Goal: Communication & Community: Ask a question

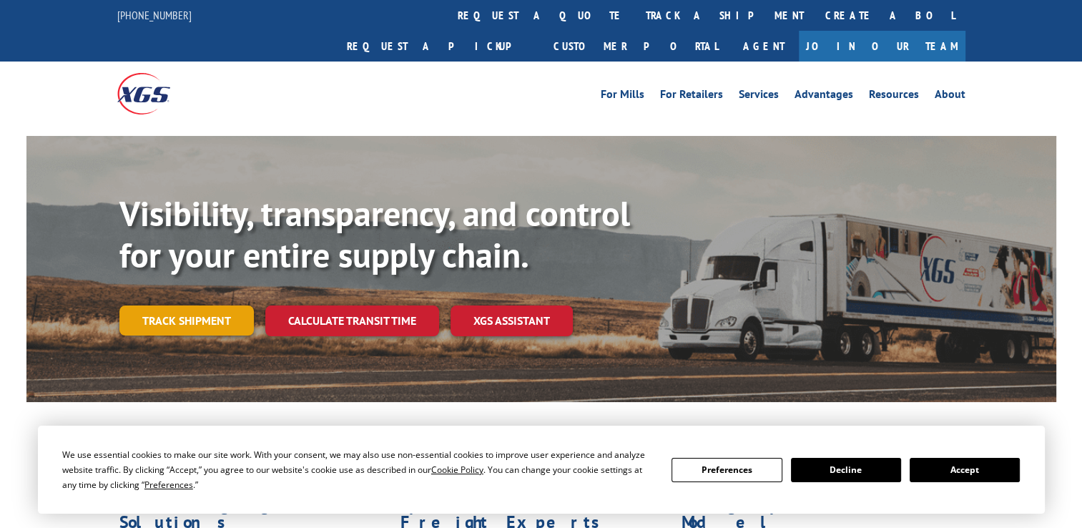
click at [189, 305] on link "Track shipment" at bounding box center [186, 320] width 134 height 30
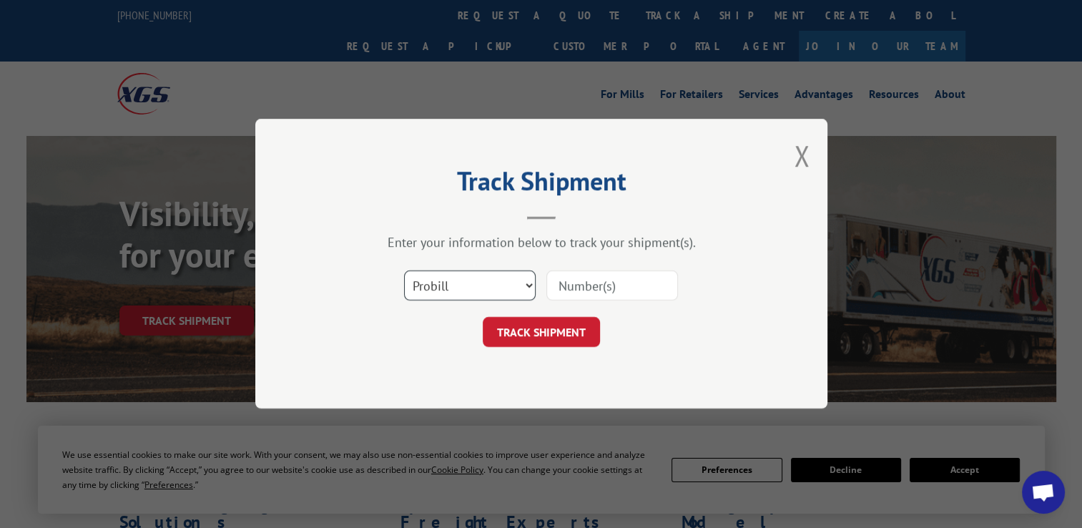
click at [475, 283] on select "Select category... Probill BOL PO" at bounding box center [470, 286] width 132 height 30
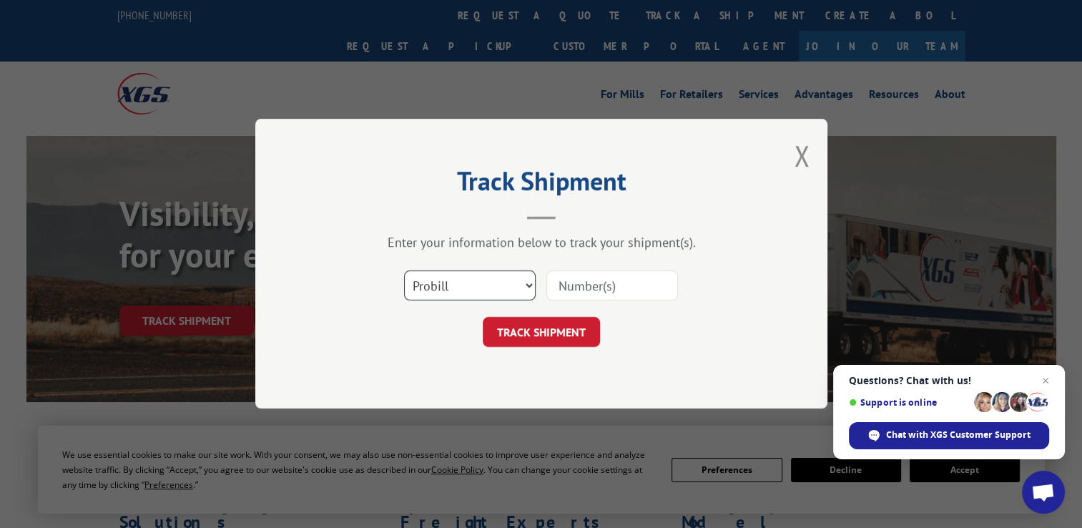
click at [404, 271] on select "Select category... Probill BOL PO" at bounding box center [470, 286] width 132 height 30
drag, startPoint x: 450, startPoint y: 281, endPoint x: 490, endPoint y: 281, distance: 40.1
click at [450, 281] on select "Select category... Probill BOL PO" at bounding box center [470, 286] width 132 height 30
click at [552, 280] on input at bounding box center [612, 286] width 132 height 30
paste input "17336896"
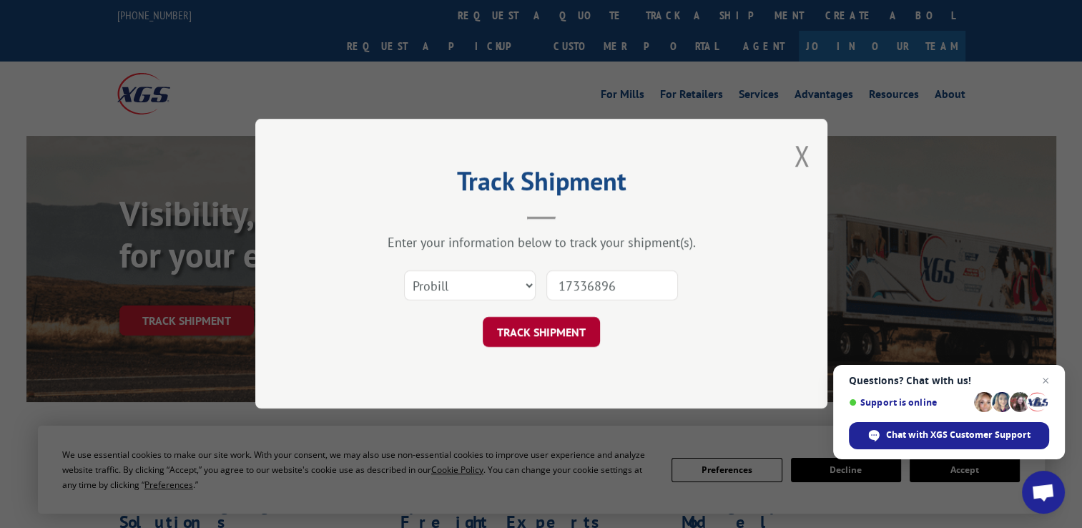
type input "17336896"
click at [553, 324] on button "TRACK SHIPMENT" at bounding box center [541, 333] width 117 height 30
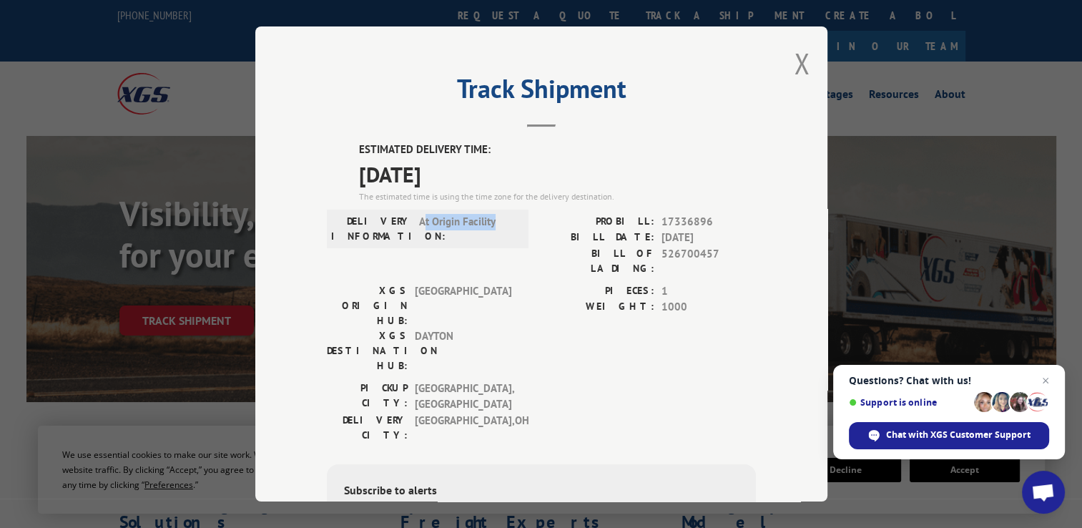
drag, startPoint x: 418, startPoint y: 221, endPoint x: 497, endPoint y: 215, distance: 79.7
click at [497, 215] on span "At Origin Facility" at bounding box center [467, 228] width 97 height 30
click at [497, 219] on span "At Origin Facility" at bounding box center [467, 228] width 97 height 30
click at [515, 283] on div "XGS ORIGIN HUB: [GEOGRAPHIC_DATA] XGS DESTINATION HUB: [GEOGRAPHIC_DATA] PIECES…" at bounding box center [541, 331] width 429 height 97
drag, startPoint x: 461, startPoint y: 219, endPoint x: 394, endPoint y: 220, distance: 66.5
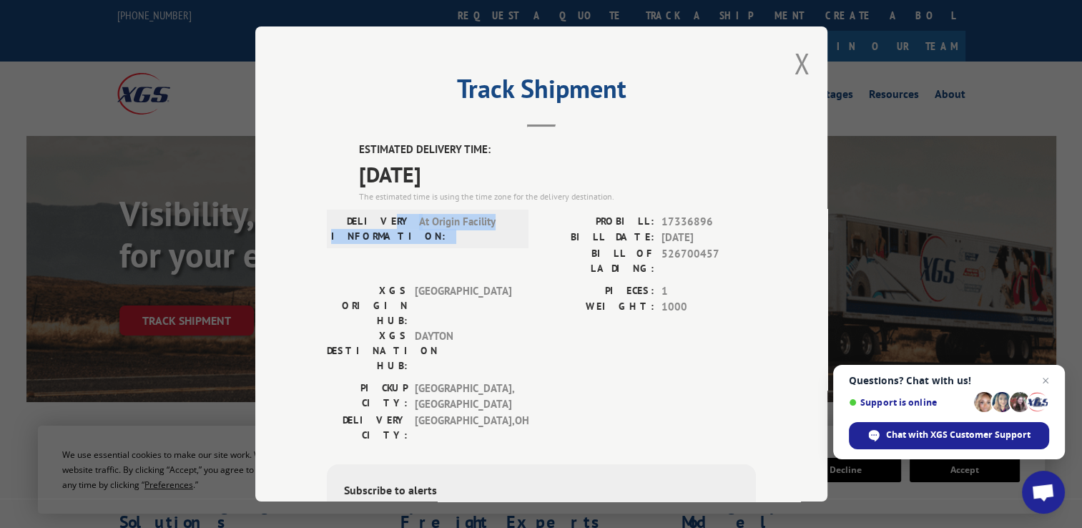
click at [394, 220] on div "DELIVERY INFORMATION: At Origin Facility" at bounding box center [427, 228] width 193 height 30
drag, startPoint x: 394, startPoint y: 220, endPoint x: 381, endPoint y: 223, distance: 13.4
click at [381, 222] on label "DELIVERY INFORMATION:" at bounding box center [371, 228] width 81 height 30
drag, startPoint x: 364, startPoint y: 216, endPoint x: 502, endPoint y: 210, distance: 138.2
click at [502, 210] on div "DELIVERY INFORMATION: At Origin Facility" at bounding box center [428, 228] width 202 height 39
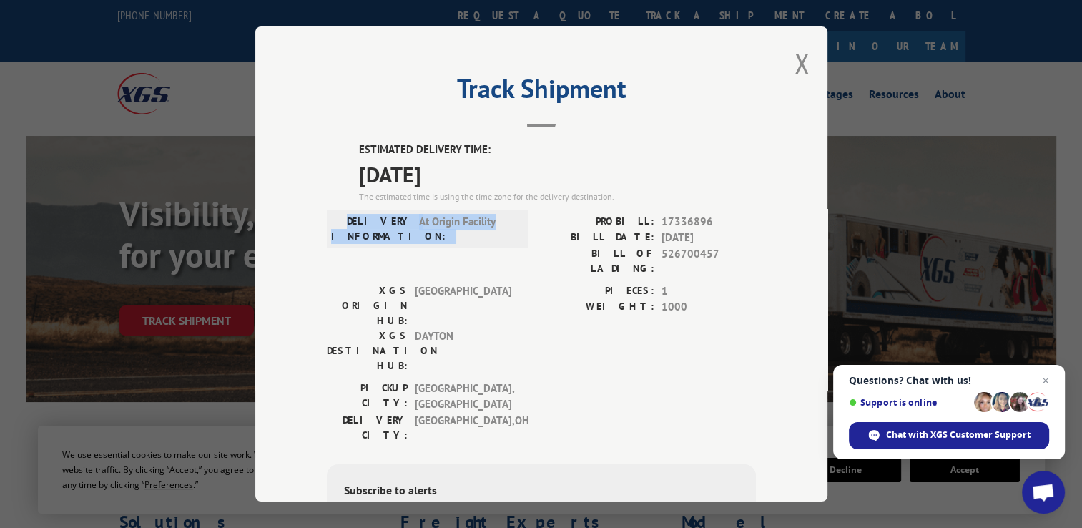
drag, startPoint x: 502, startPoint y: 210, endPoint x: 504, endPoint y: 218, distance: 8.0
click at [504, 218] on span "At Origin Facility" at bounding box center [467, 228] width 97 height 30
click at [486, 218] on span "At Origin Facility" at bounding box center [467, 228] width 97 height 30
drag, startPoint x: 491, startPoint y: 222, endPoint x: 511, endPoint y: 260, distance: 42.9
click at [494, 255] on div "DELIVERY INFORMATION: At Origin Facility" at bounding box center [428, 247] width 202 height 69
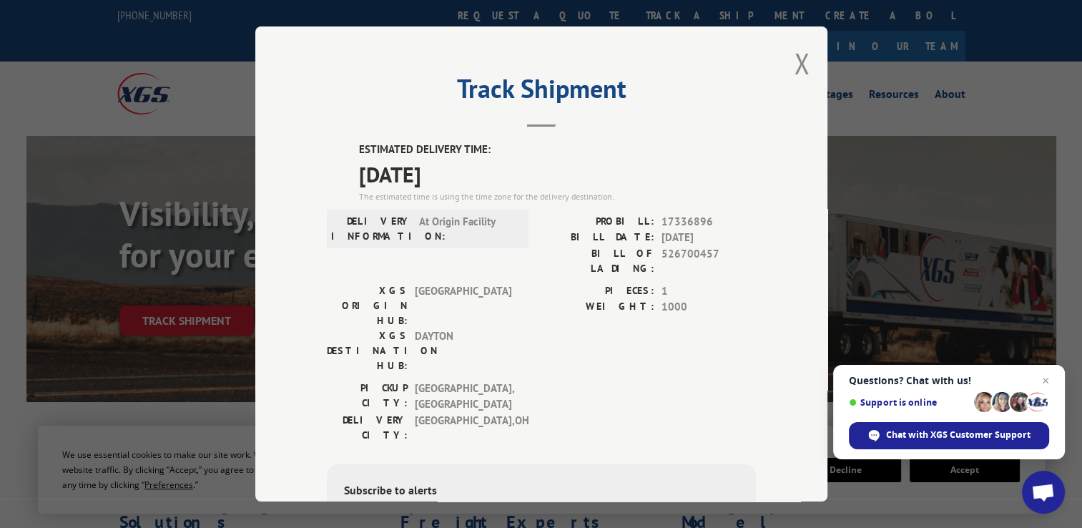
click at [511, 260] on div "DELIVERY INFORMATION: At Origin Facility" at bounding box center [428, 247] width 202 height 69
drag, startPoint x: 353, startPoint y: 344, endPoint x: 509, endPoint y: 340, distance: 156.7
click at [509, 412] on div "DELIVERY CITY: [GEOGRAPHIC_DATA] , [GEOGRAPHIC_DATA]" at bounding box center [423, 427] width 193 height 30
click at [515, 380] on div "[GEOGRAPHIC_DATA]: [GEOGRAPHIC_DATA] , [GEOGRAPHIC_DATA] DELIVERY CITY: [GEOGRA…" at bounding box center [541, 414] width 429 height 69
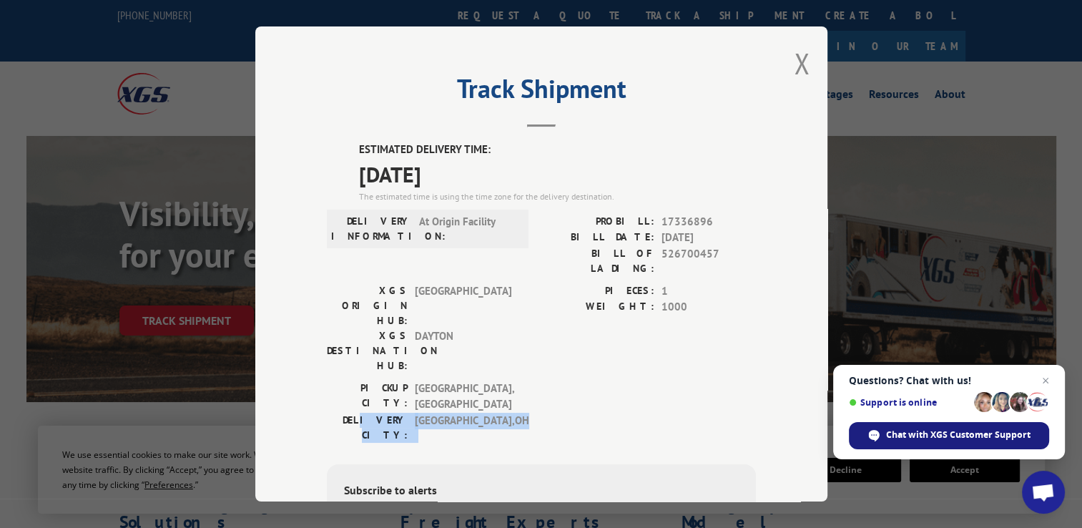
click at [936, 441] on span "Chat with XGS Customer Support" at bounding box center [958, 434] width 144 height 13
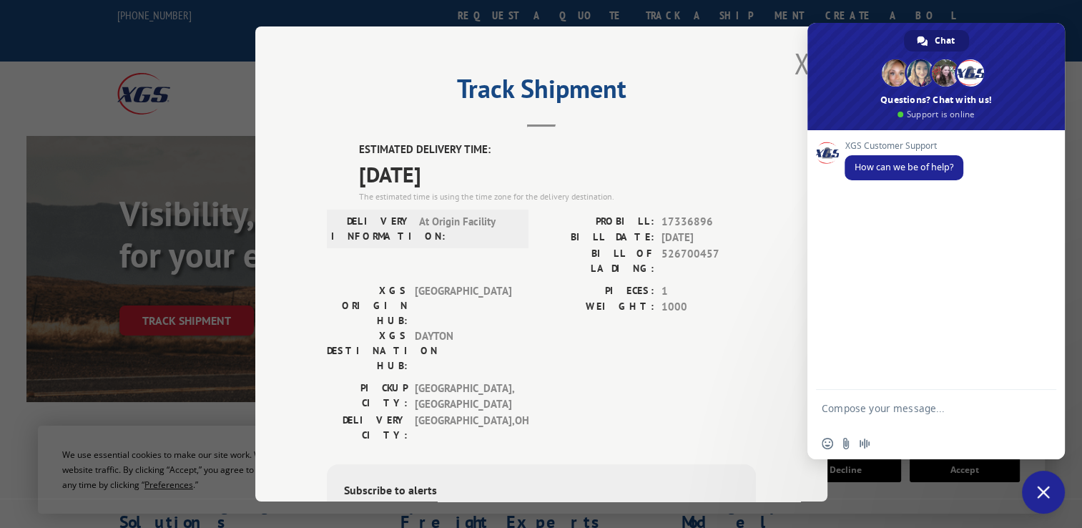
click at [839, 406] on textarea "Compose your message..." at bounding box center [920, 415] width 197 height 26
click at [978, 407] on textarea "Update on shipment delivery." at bounding box center [920, 410] width 197 height 13
paste textarea "17336896"
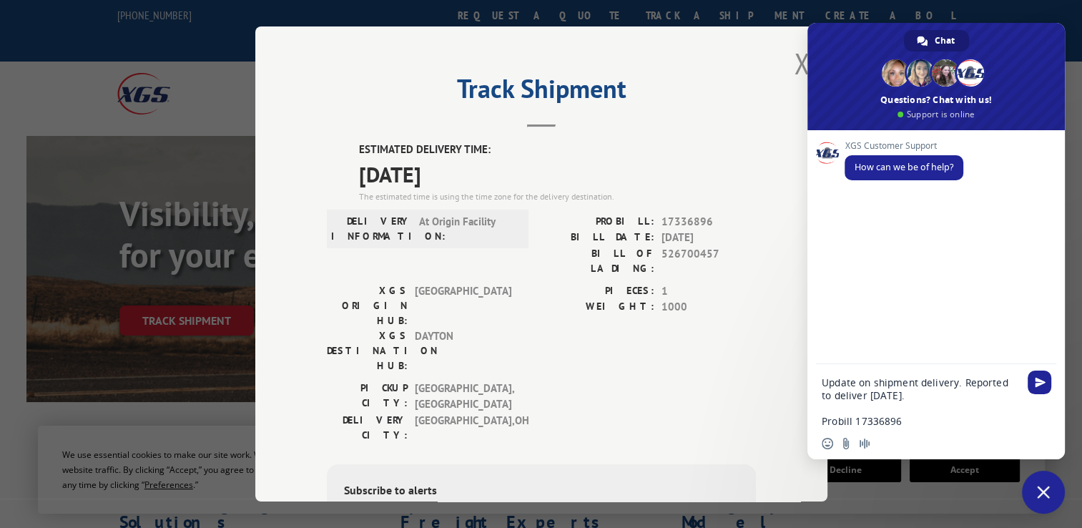
click at [822, 375] on form "Update on shipment delivery. Reported to deliver [DATE]. Probill 17336896" at bounding box center [920, 397] width 197 height 67
click at [822, 378] on textarea "Update on shipment delivery. Reported to deliver [DATE]. Probill 17336896" at bounding box center [920, 402] width 197 height 52
drag, startPoint x: 845, startPoint y: 402, endPoint x: 941, endPoint y: 401, distance: 95.9
click at [941, 401] on textarea "Would like update on shipment delivery. Reported to deliver [DATE]. Probill 173…" at bounding box center [920, 402] width 197 height 52
click at [946, 401] on textarea "Would like update on shipment delivery. Reported to deliver [DATE]. Probill 173…" at bounding box center [920, 402] width 197 height 52
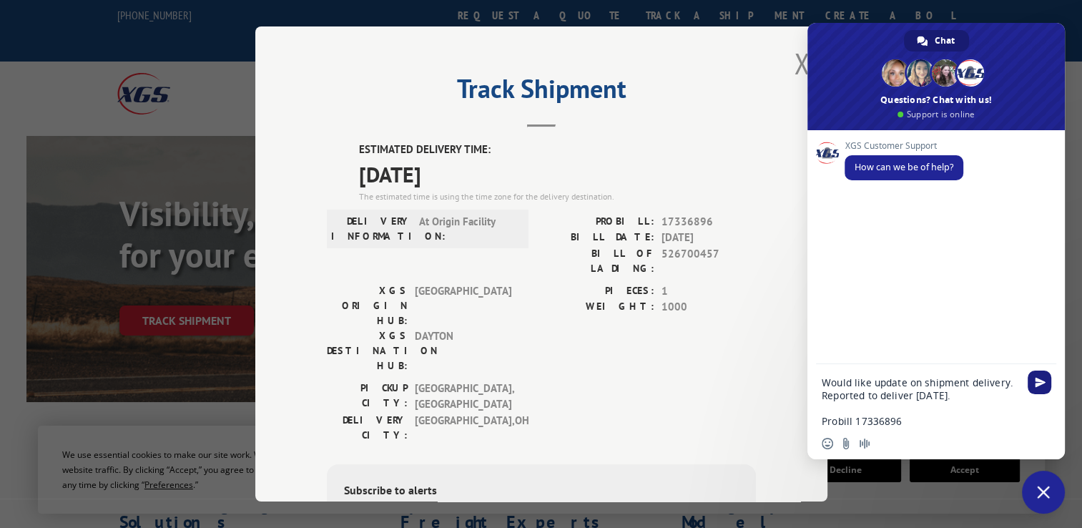
type textarea "Would like update on shipment delivery. Reported to deliver [DATE]. Probill 173…"
click at [1034, 388] on span "Send" at bounding box center [1040, 383] width 24 height 24
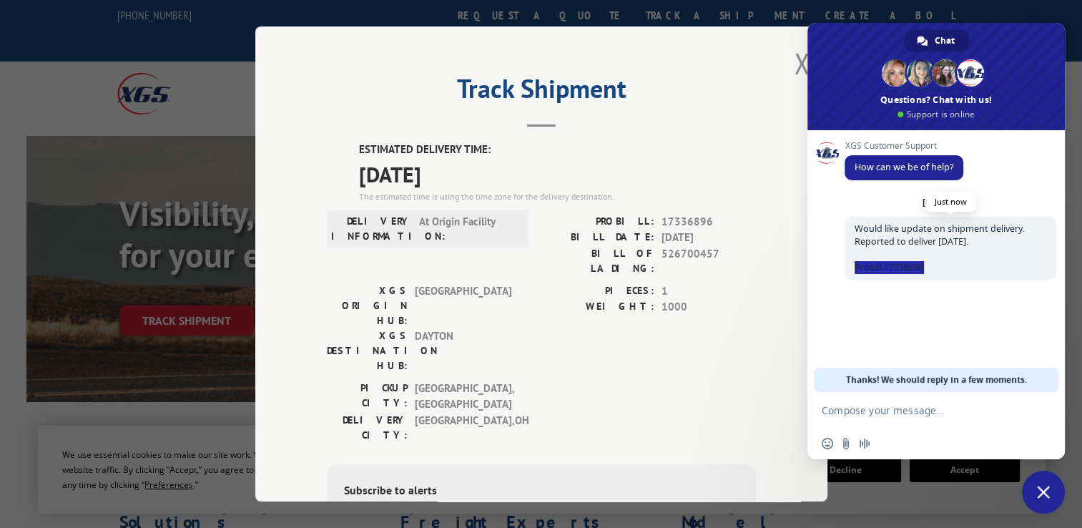
drag, startPoint x: 855, startPoint y: 270, endPoint x: 937, endPoint y: 265, distance: 81.7
click at [937, 265] on span "Would like update on shipment delivery. Reported to deliver [DATE]. Probill 173…" at bounding box center [951, 249] width 212 height 64
click at [940, 268] on span "Would like update on shipment delivery. Reported to deliver [DATE]. Probill 173…" at bounding box center [951, 249] width 212 height 64
click at [926, 276] on span "Would like update on shipment delivery. Reported to deliver [DATE]. Probill 173…" at bounding box center [951, 249] width 212 height 64
click at [795, 64] on button "Close modal" at bounding box center [802, 63] width 16 height 38
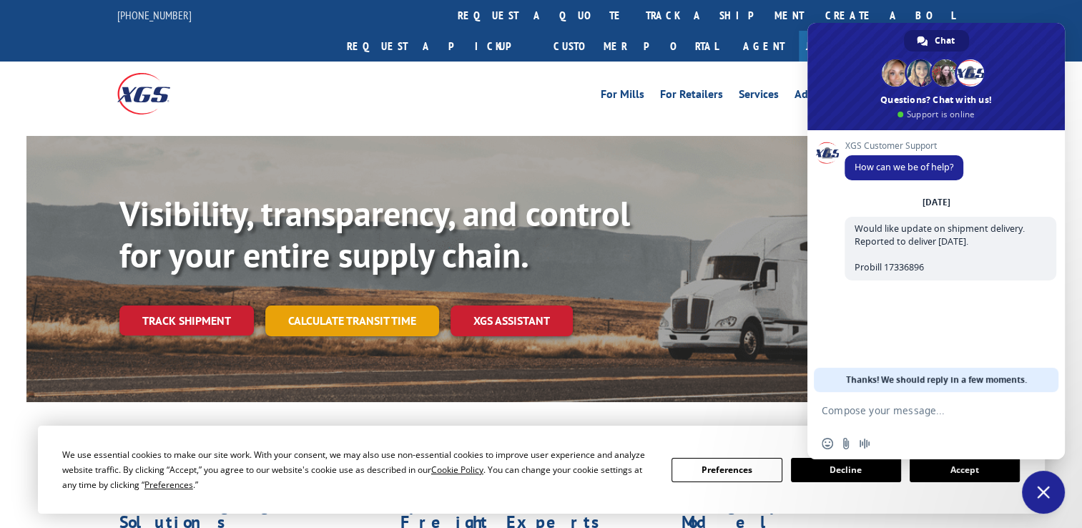
click at [312, 305] on link "Calculate transit time" at bounding box center [352, 320] width 174 height 31
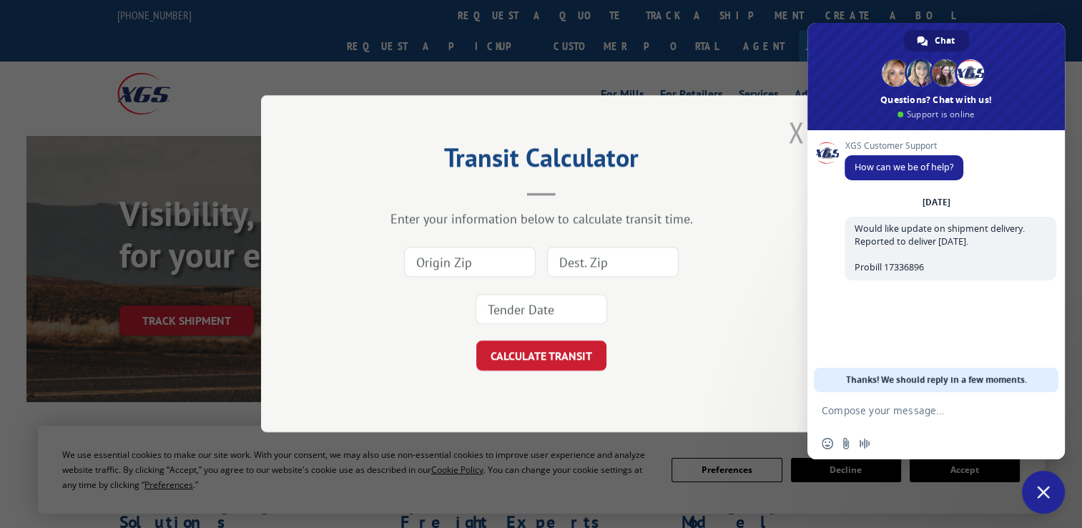
click at [791, 127] on button "Close modal" at bounding box center [796, 132] width 16 height 38
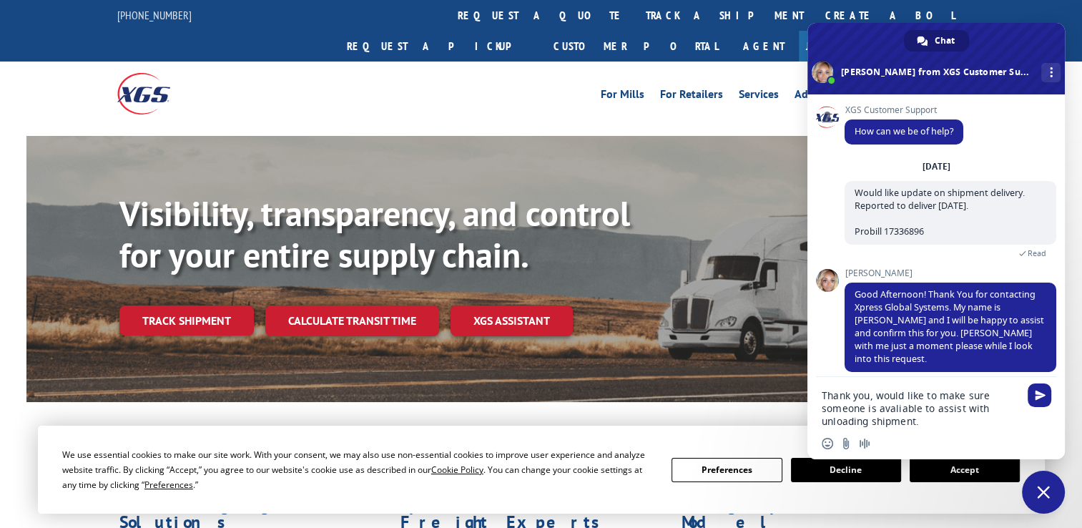
scroll to position [31, 0]
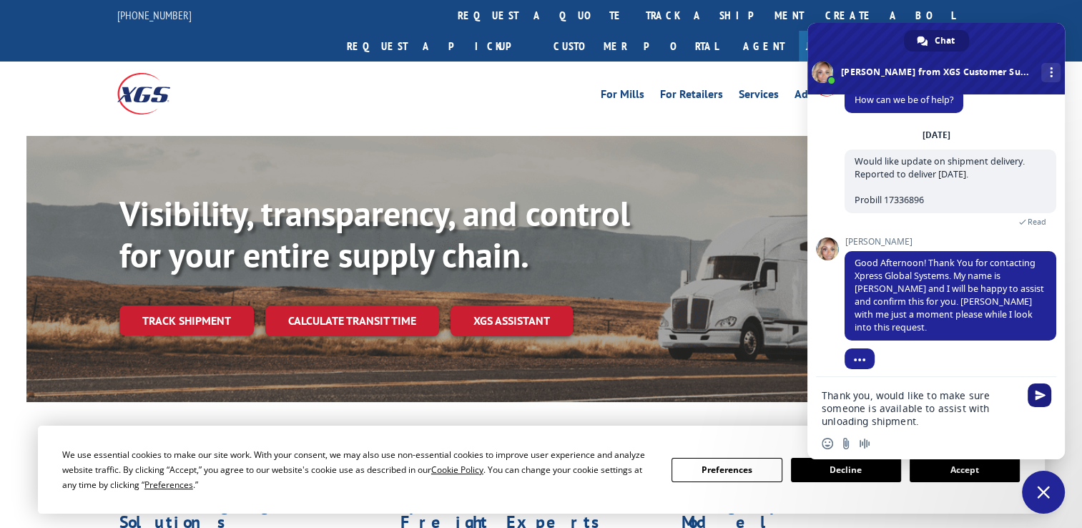
type textarea "Thank you, would like to make sure someone is available to assist with unloadin…"
click at [1041, 391] on span "Send" at bounding box center [1040, 395] width 11 height 11
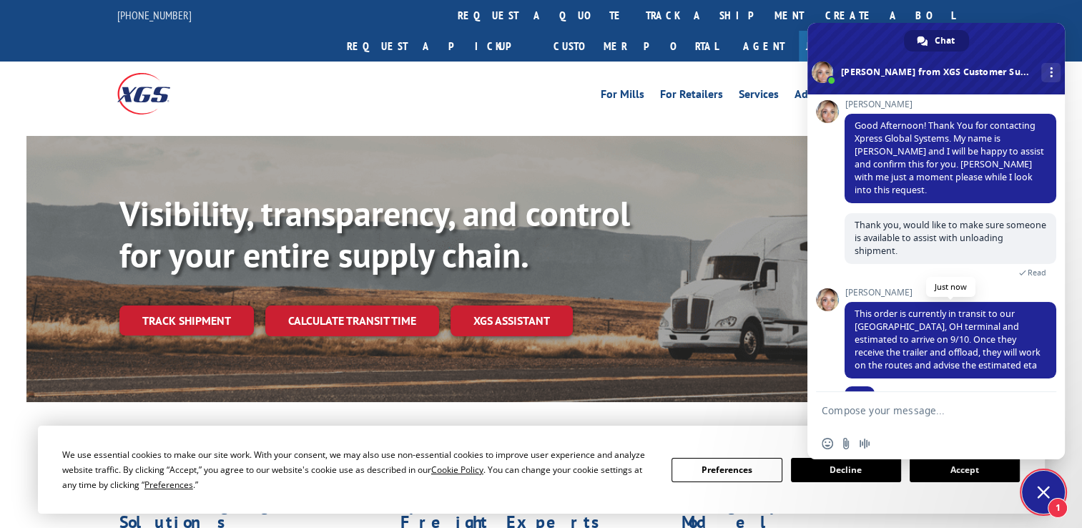
scroll to position [183, 0]
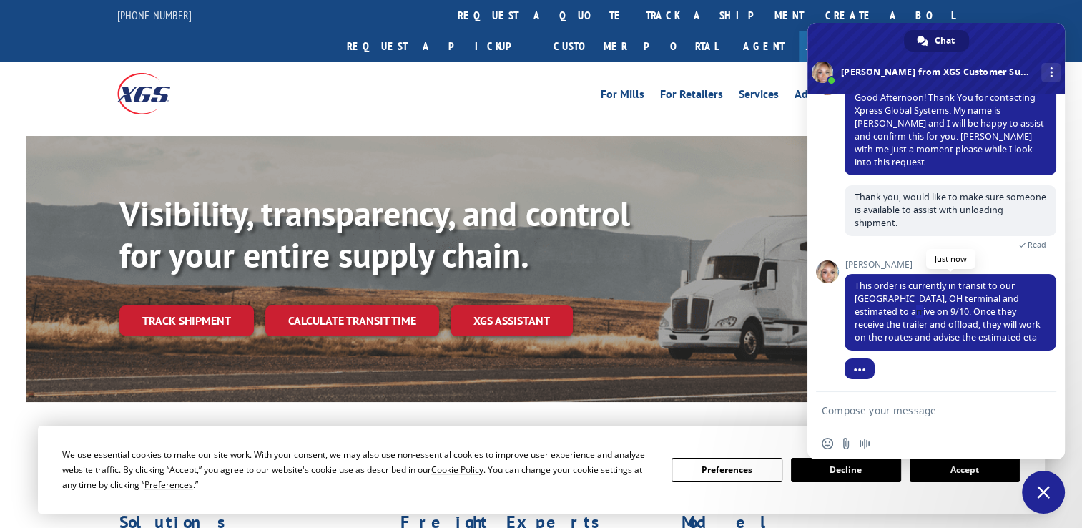
drag, startPoint x: 903, startPoint y: 308, endPoint x: 894, endPoint y: 303, distance: 9.9
click at [894, 303] on span "This order is currently in transit to our [GEOGRAPHIC_DATA], OH terminal and es…" at bounding box center [948, 312] width 186 height 64
drag, startPoint x: 894, startPoint y: 303, endPoint x: 988, endPoint y: 248, distance: 108.3
click at [988, 248] on div "Thank you, would like to make sure someone is available to assist with unloadin…" at bounding box center [951, 222] width 212 height 74
click at [903, 403] on form at bounding box center [920, 411] width 197 height 39
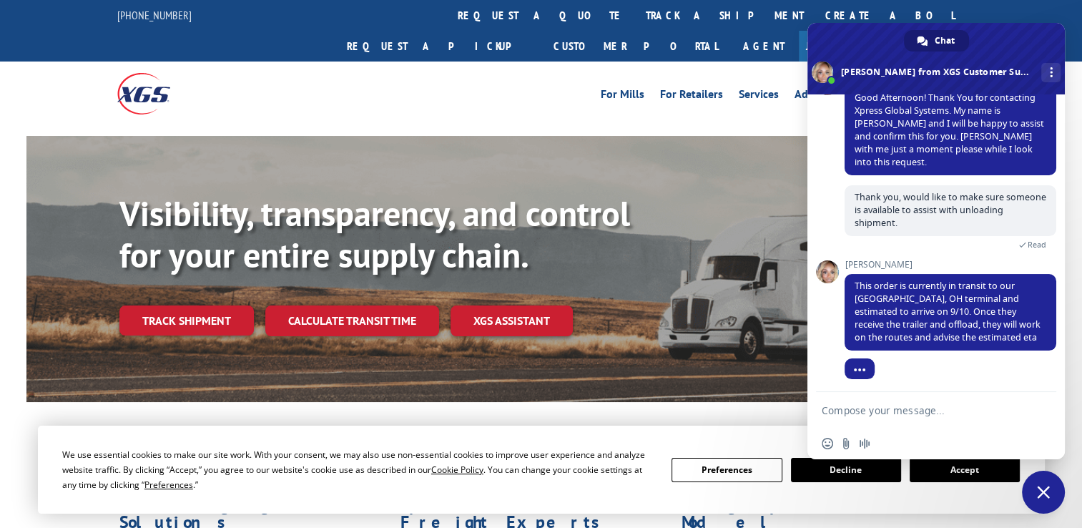
click at [907, 411] on textarea "Compose your message..." at bounding box center [920, 410] width 197 height 13
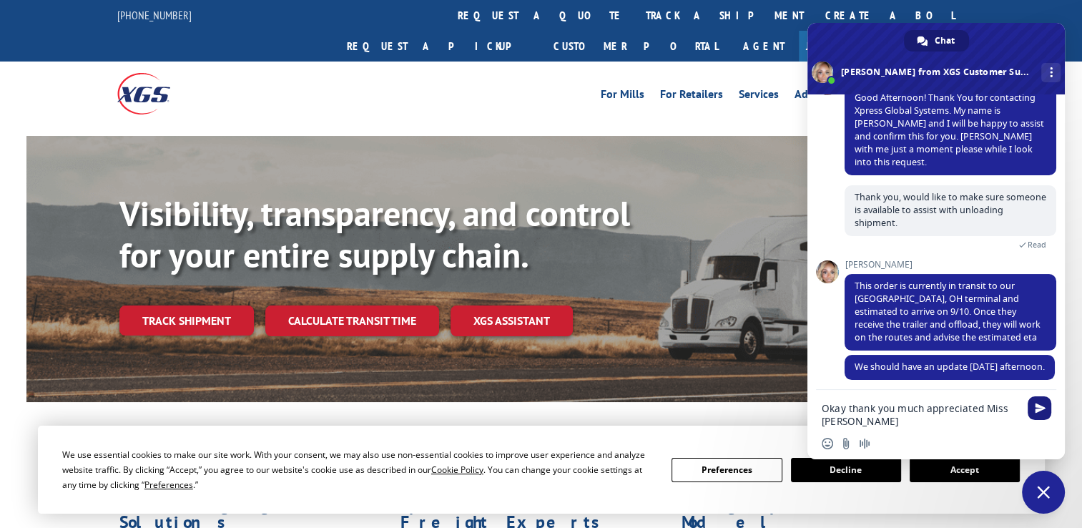
type textarea "Okay thank you much appreciated Miss [PERSON_NAME]"
click at [1035, 407] on span "Send" at bounding box center [1040, 408] width 11 height 11
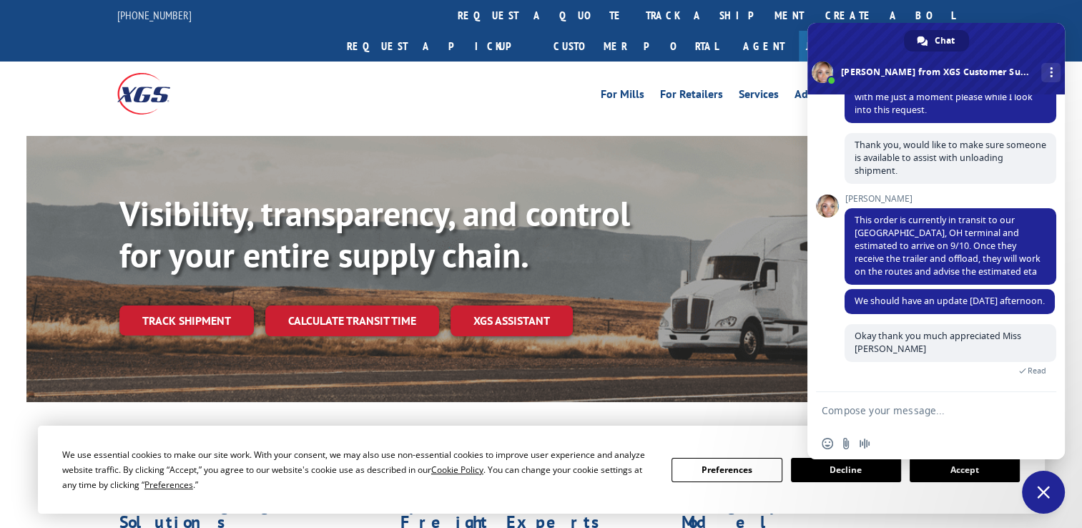
scroll to position [247, 0]
click at [421, 83] on div "For Mills For Retailers Services Advantages Resources About For Mills For Retai…" at bounding box center [647, 93] width 637 height 21
click at [559, 83] on div "For Mills For Retailers Services Advantages Resources About For Mills For Retai…" at bounding box center [647, 93] width 637 height 21
click at [1041, 76] on div "More channels" at bounding box center [1050, 72] width 19 height 19
